Goal: Check status: Check status

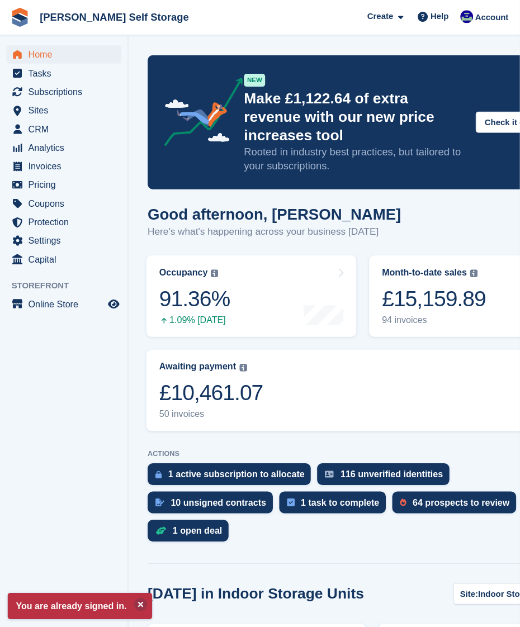
scroll to position [9, 0]
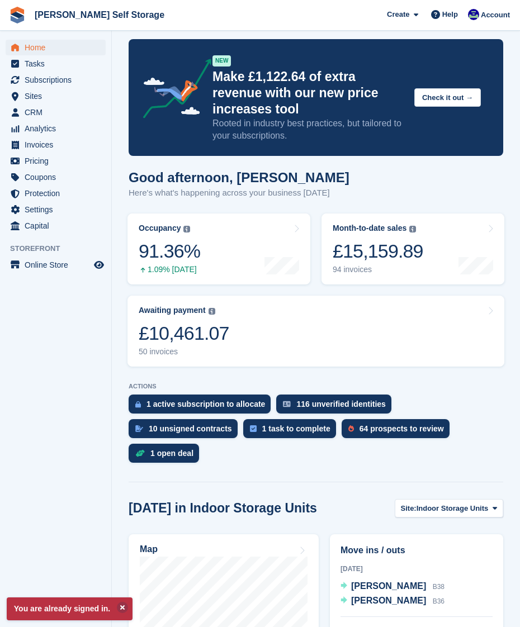
click at [40, 87] on span "Subscriptions" at bounding box center [58, 80] width 67 height 16
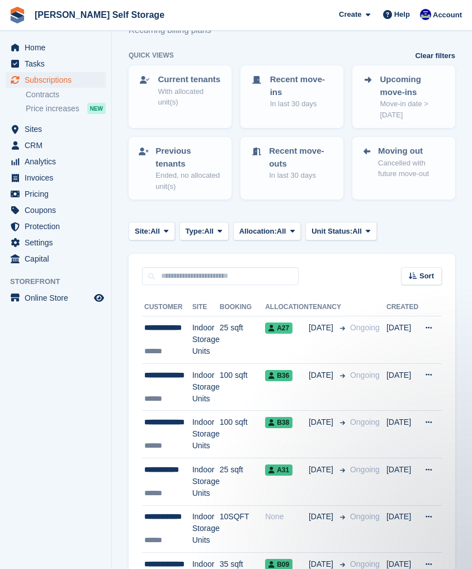
scroll to position [41, 0]
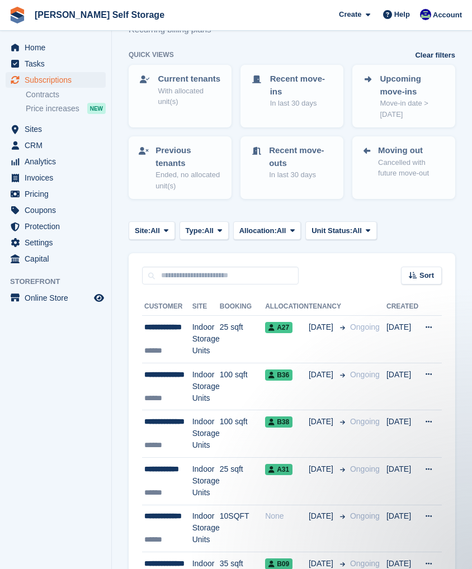
click at [188, 381] on div "**********" at bounding box center [168, 380] width 48 height 23
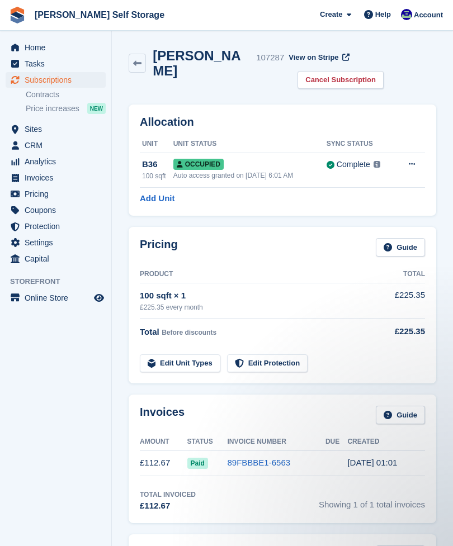
click at [163, 68] on h2 "Marian Harland" at bounding box center [202, 63] width 99 height 30
click at [174, 68] on h2 "Marian Harland" at bounding box center [202, 63] width 99 height 30
click at [202, 178] on div "Auto access granted on 17th Sep, 6:01 AM" at bounding box center [249, 175] width 153 height 10
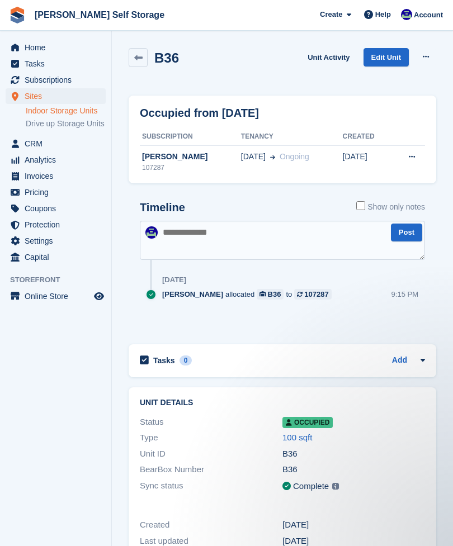
click at [140, 61] on icon at bounding box center [138, 58] width 8 height 8
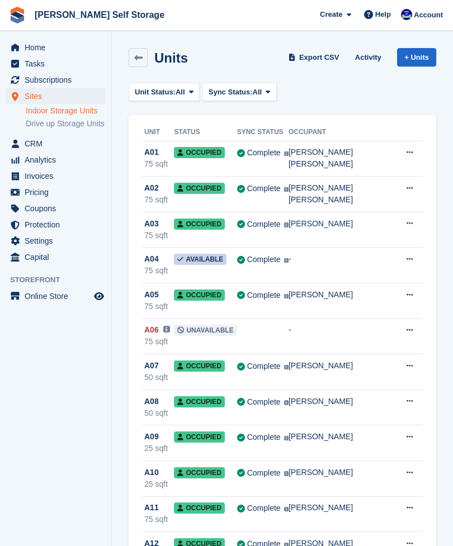
click at [147, 55] on link at bounding box center [138, 57] width 19 height 19
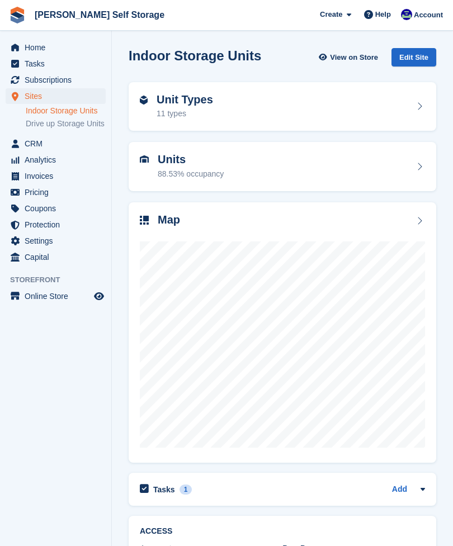
click at [35, 84] on span "Subscriptions" at bounding box center [58, 80] width 67 height 16
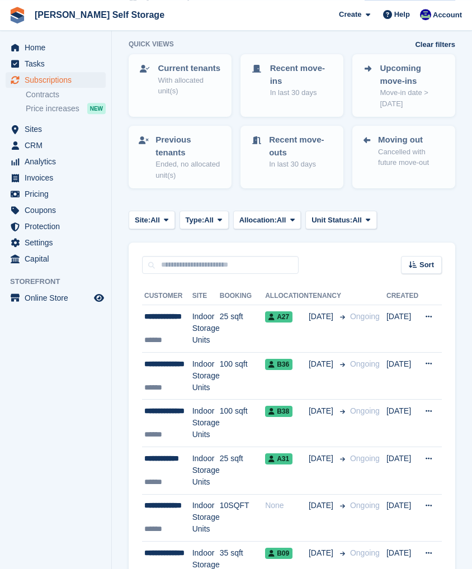
scroll to position [52, 0]
click at [160, 368] on div "**********" at bounding box center [168, 369] width 48 height 23
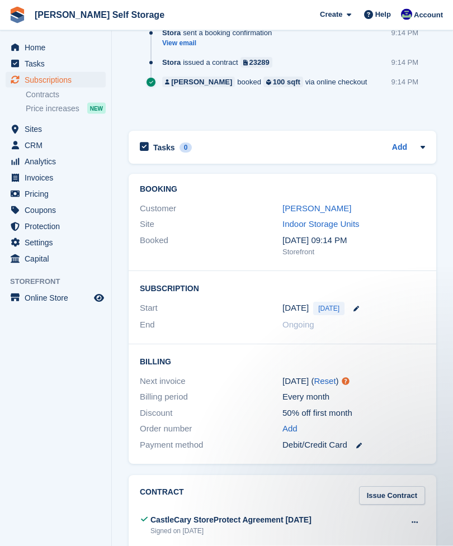
scroll to position [866, 0]
click at [304, 208] on link "Marian Harland" at bounding box center [316, 207] width 69 height 9
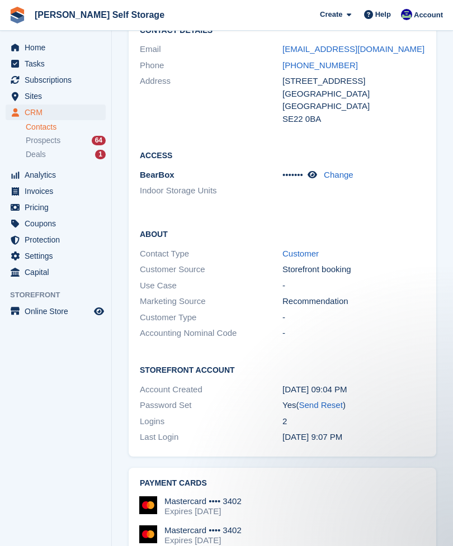
scroll to position [1368, 0]
